Goal: Task Accomplishment & Management: Complete application form

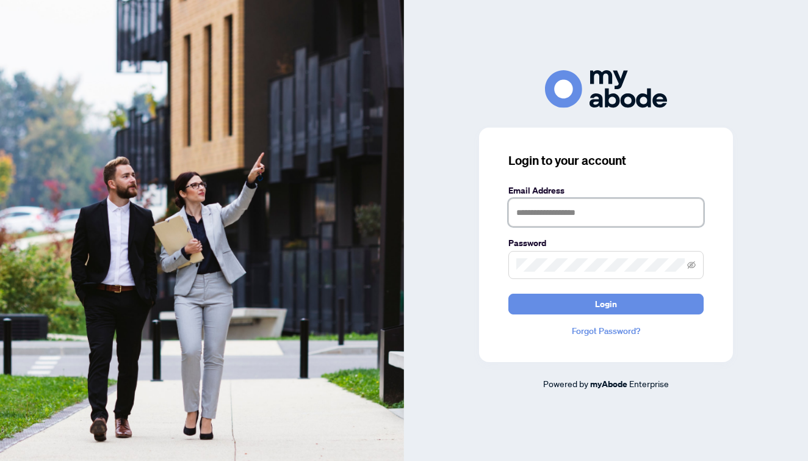
type input "**********"
click at [606, 303] on button "Login" at bounding box center [606, 304] width 195 height 21
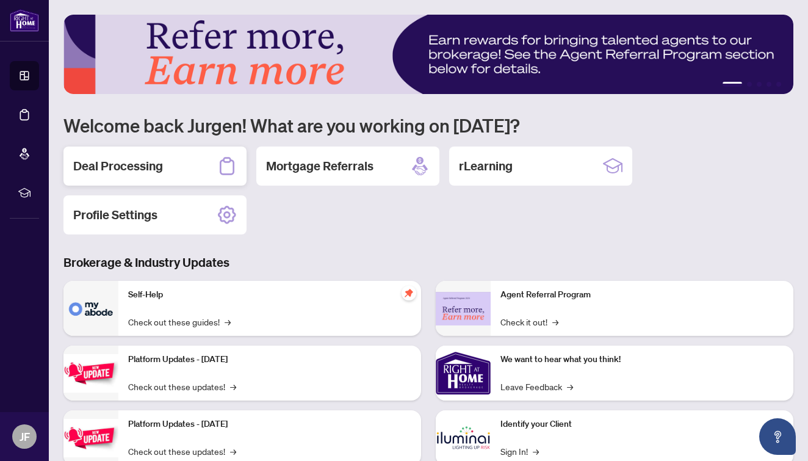
click at [152, 166] on h2 "Deal Processing" at bounding box center [118, 166] width 90 height 17
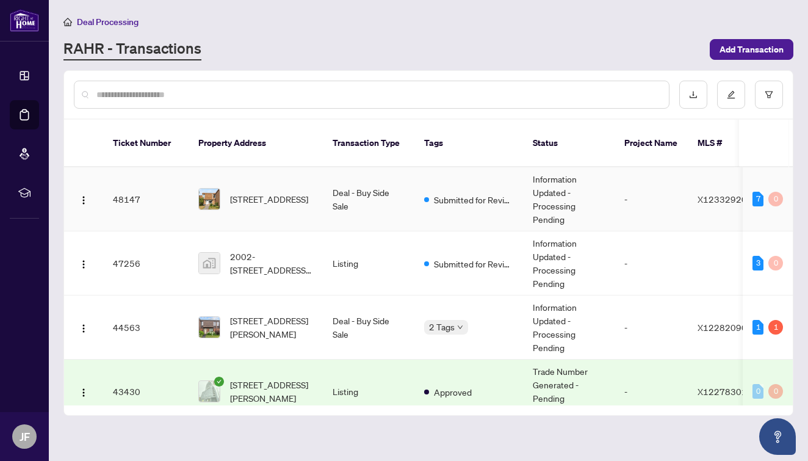
click at [129, 185] on td "48147" at bounding box center [145, 199] width 85 height 64
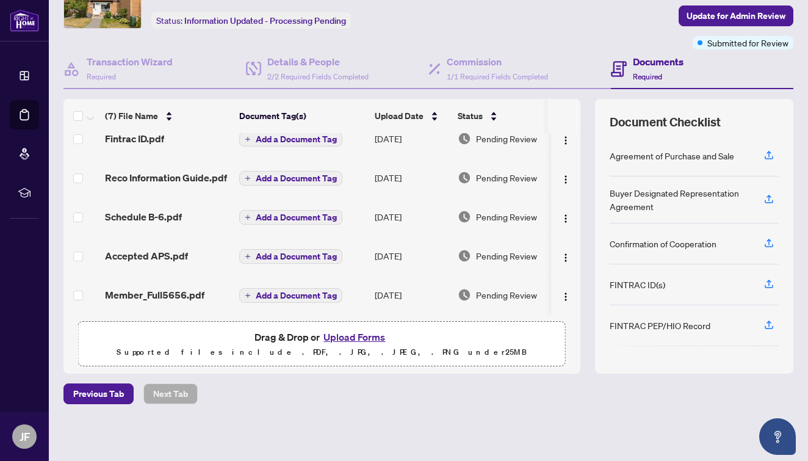
click at [344, 338] on button "Upload Forms" at bounding box center [354, 337] width 69 height 16
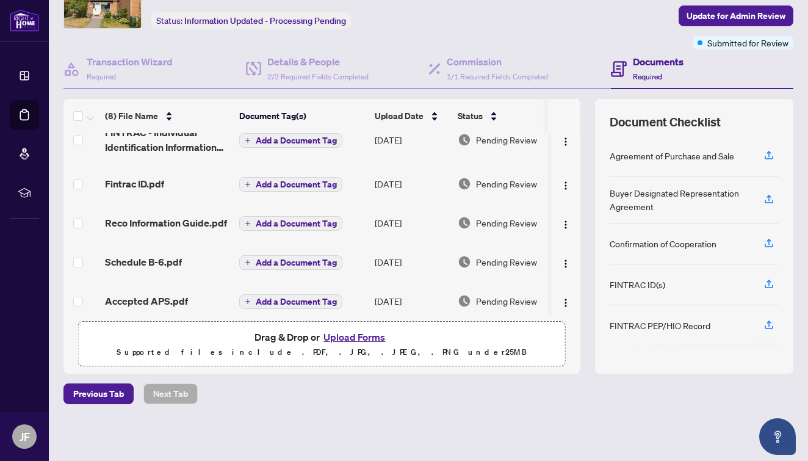
click at [368, 338] on button "Upload Forms" at bounding box center [354, 337] width 69 height 16
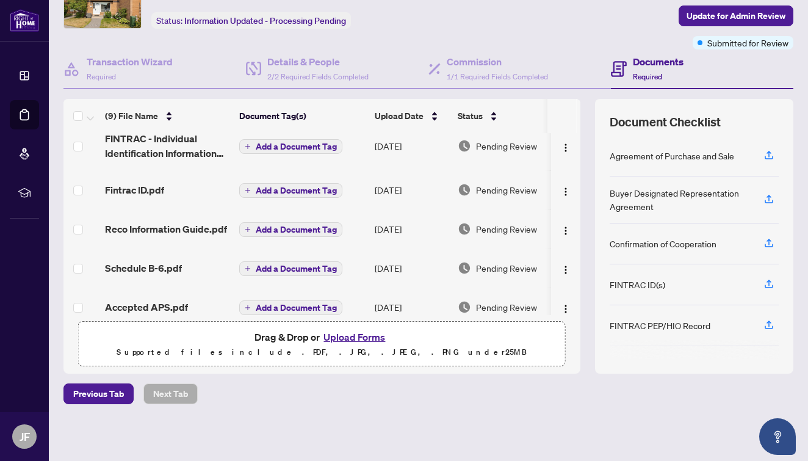
scroll to position [161, 0]
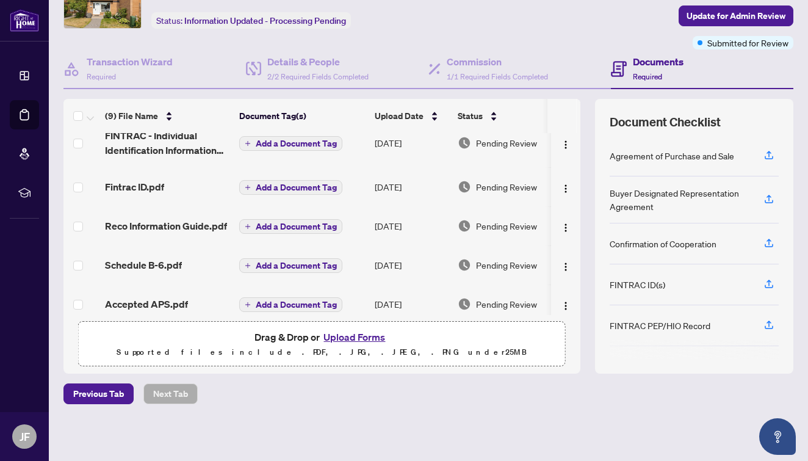
click at [359, 339] on button "Upload Forms" at bounding box center [354, 337] width 69 height 16
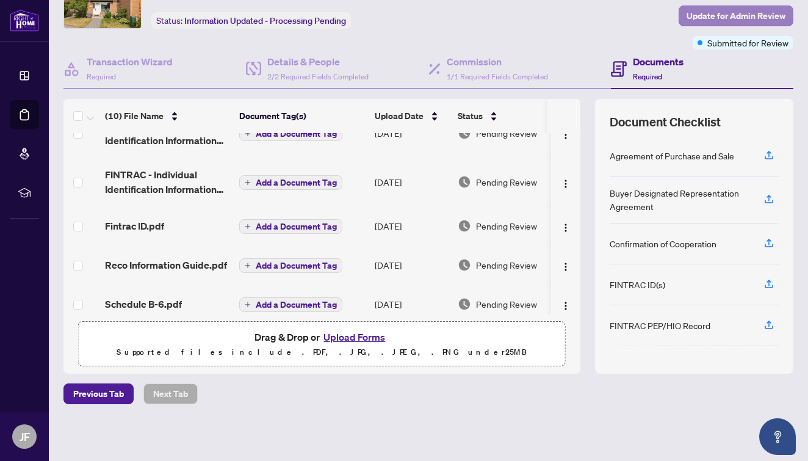
click at [705, 15] on span "Update for Admin Review" at bounding box center [736, 16] width 99 height 20
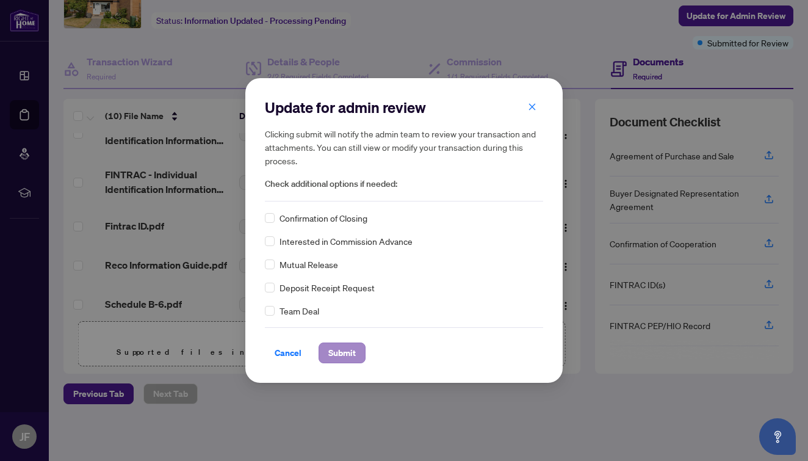
click at [350, 347] on span "Submit" at bounding box center [341, 353] width 27 height 20
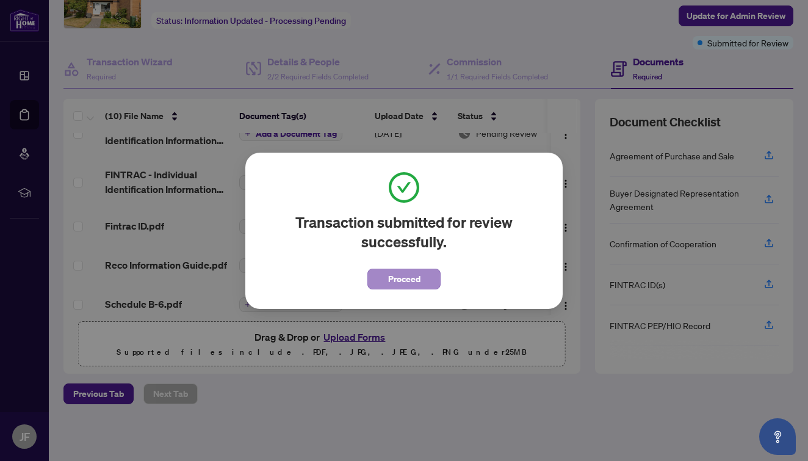
click at [417, 280] on span "Proceed" at bounding box center [404, 279] width 32 height 20
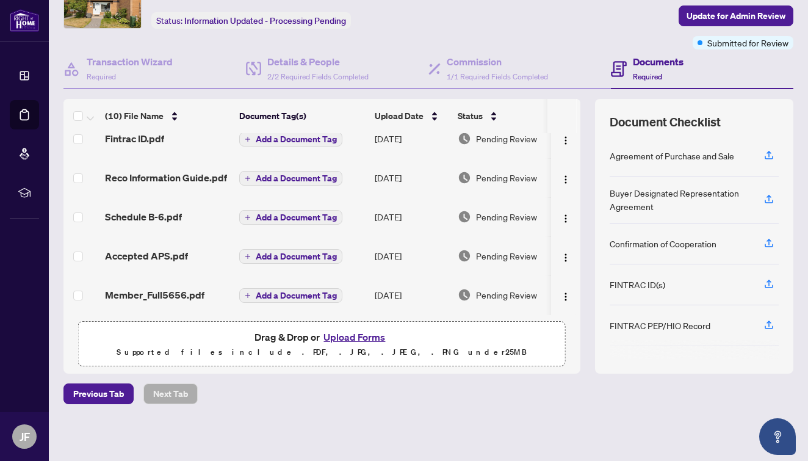
scroll to position [252, 0]
